Goal: Task Accomplishment & Management: Complete application form

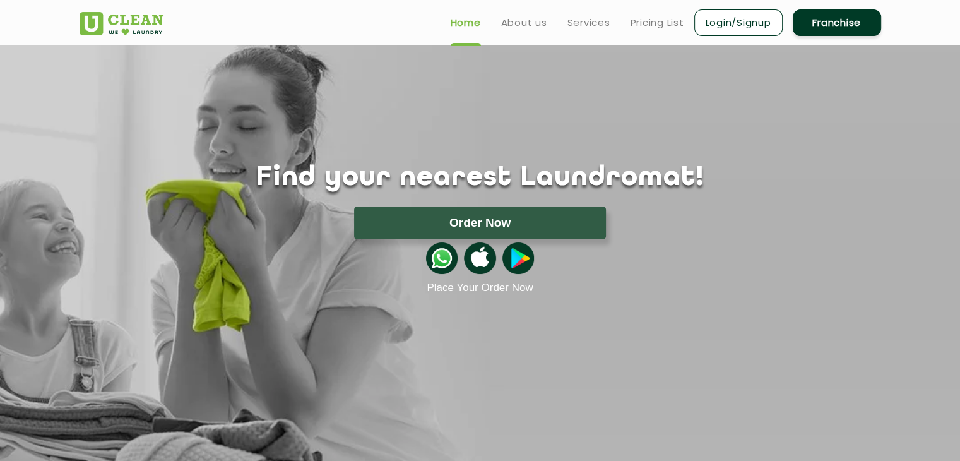
click at [848, 28] on link "Franchise" at bounding box center [837, 22] width 88 height 27
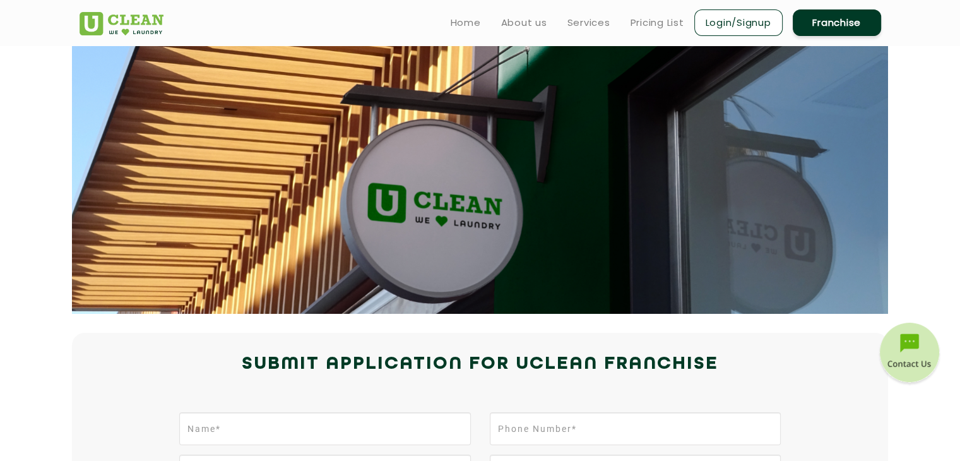
click at [841, 23] on link "Franchise" at bounding box center [837, 22] width 88 height 27
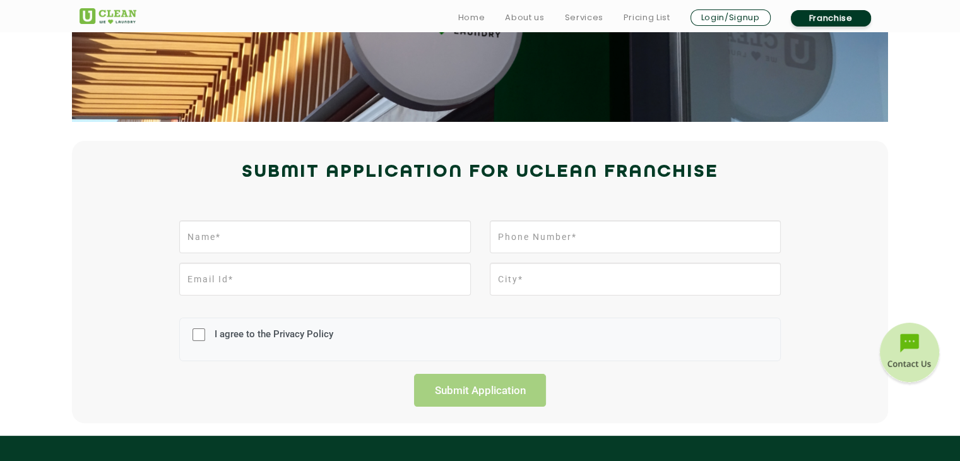
scroll to position [189, 0]
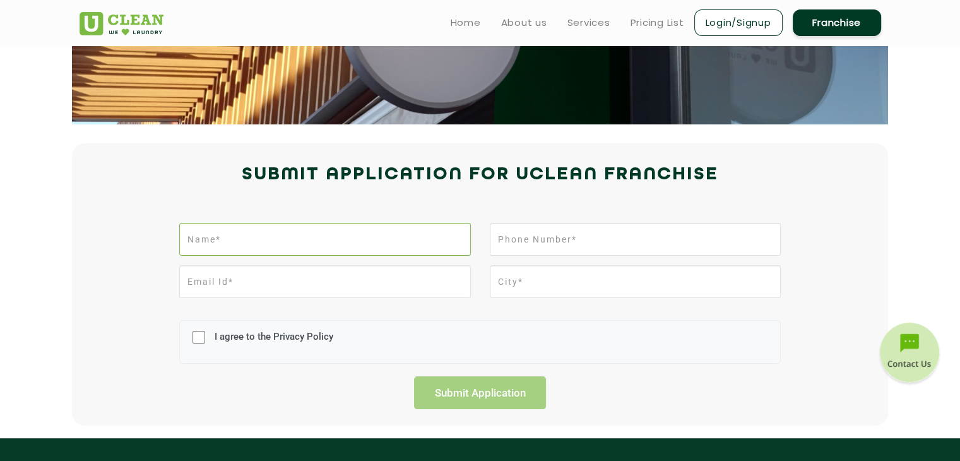
click at [308, 235] on input "text" at bounding box center [324, 239] width 291 height 33
type input "Naveen"
click at [588, 233] on input "tel" at bounding box center [635, 239] width 291 height 33
type input "9035166284"
click at [383, 290] on input "email" at bounding box center [324, 281] width 291 height 33
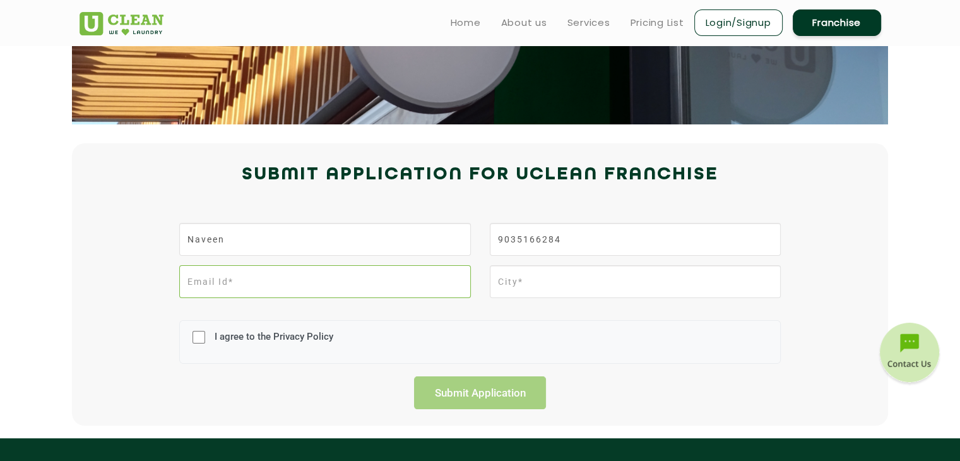
type input "[PERSON_NAME][EMAIL_ADDRESS][DOMAIN_NAME]"
click at [532, 285] on input "text" at bounding box center [635, 281] width 291 height 33
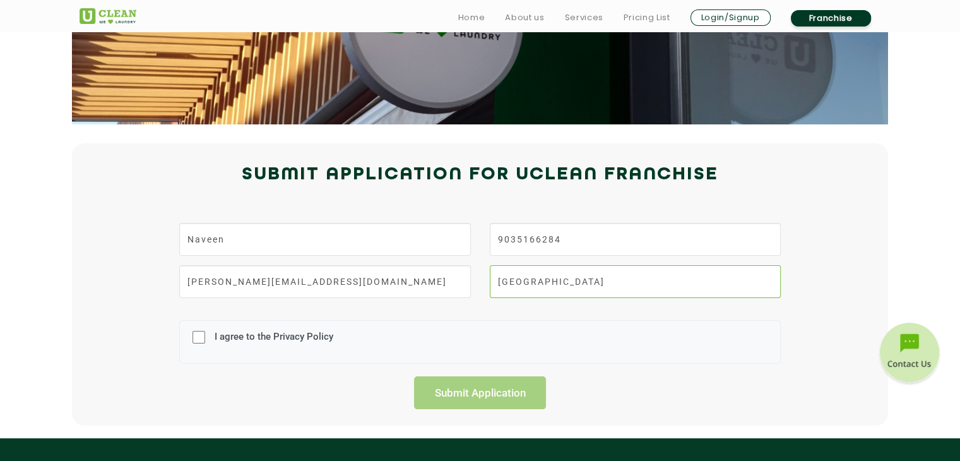
scroll to position [379, 0]
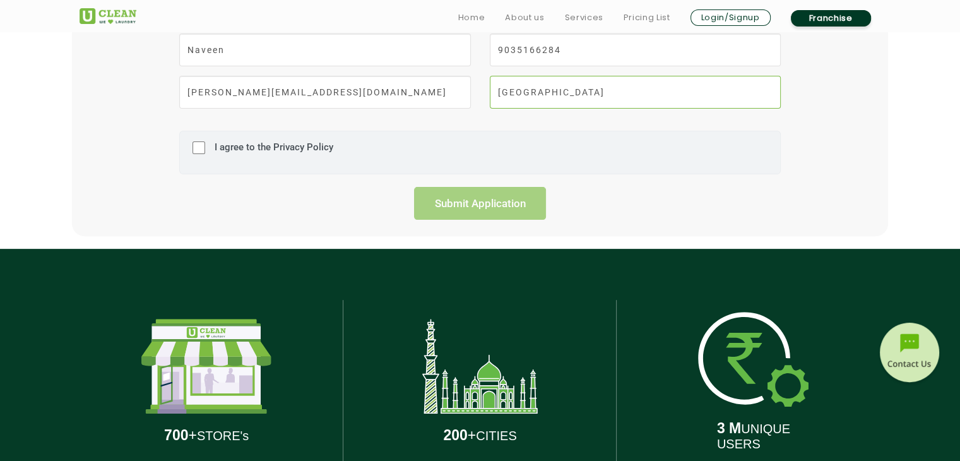
type input "[GEOGRAPHIC_DATA]"
click at [261, 145] on label "I agree to the Privacy Policy" at bounding box center [273, 152] width 122 height 23
click at [205, 145] on input "I agree to the Privacy Policy" at bounding box center [199, 147] width 13 height 33
checkbox input "true"
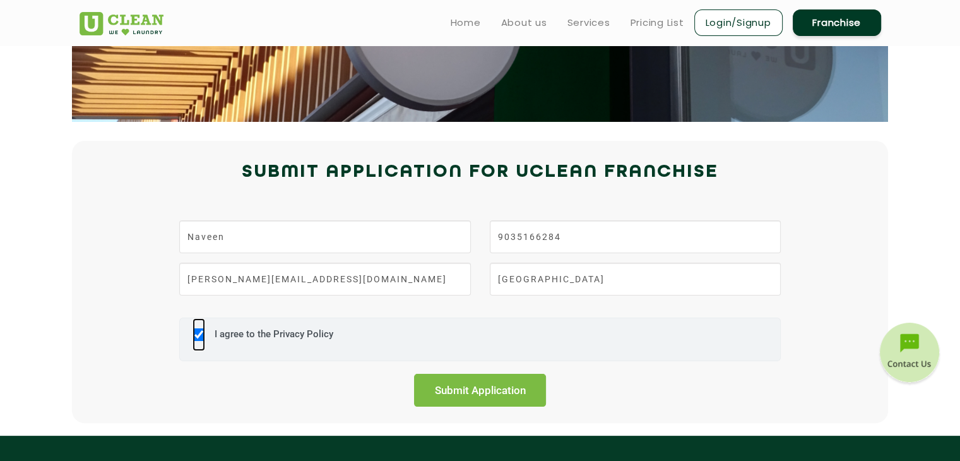
scroll to position [189, 0]
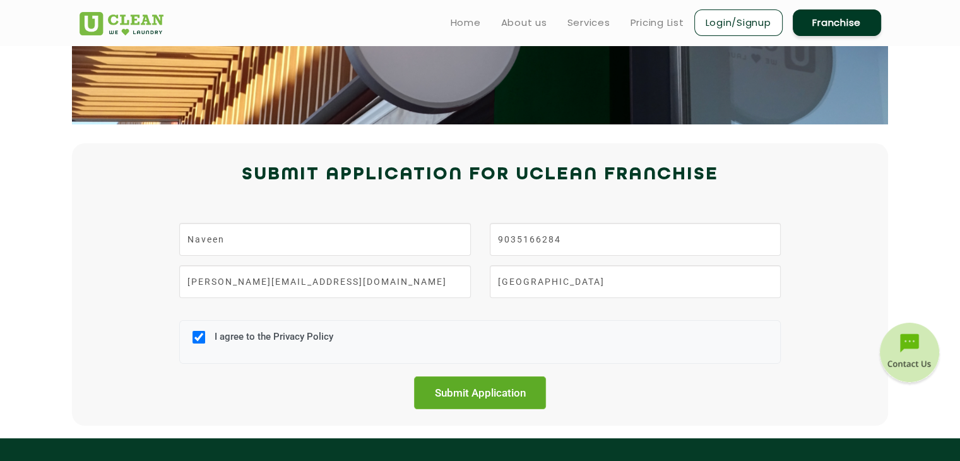
click at [429, 388] on input "Submit Application" at bounding box center [480, 392] width 133 height 33
